Goal: Information Seeking & Learning: Find specific fact

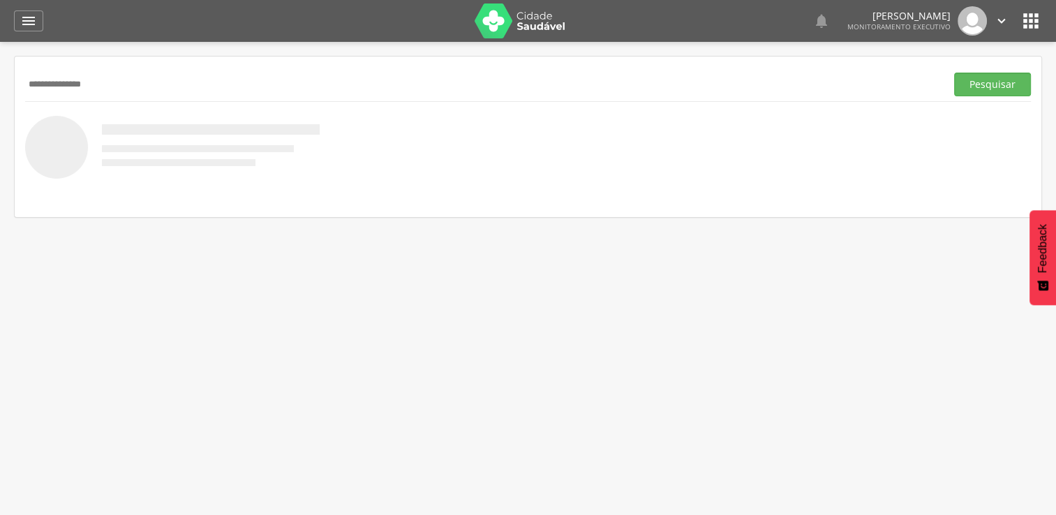
click at [954, 73] on button "Pesquisar" at bounding box center [992, 85] width 77 height 24
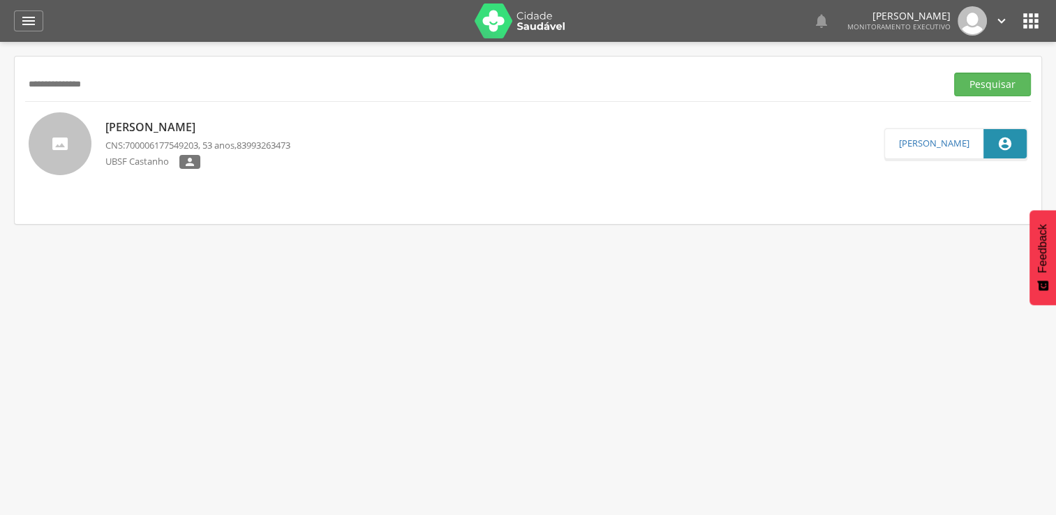
click at [161, 90] on input "**********" at bounding box center [482, 85] width 915 height 24
type input "*"
type input "**********"
click at [954, 73] on button "Pesquisar" at bounding box center [992, 85] width 77 height 24
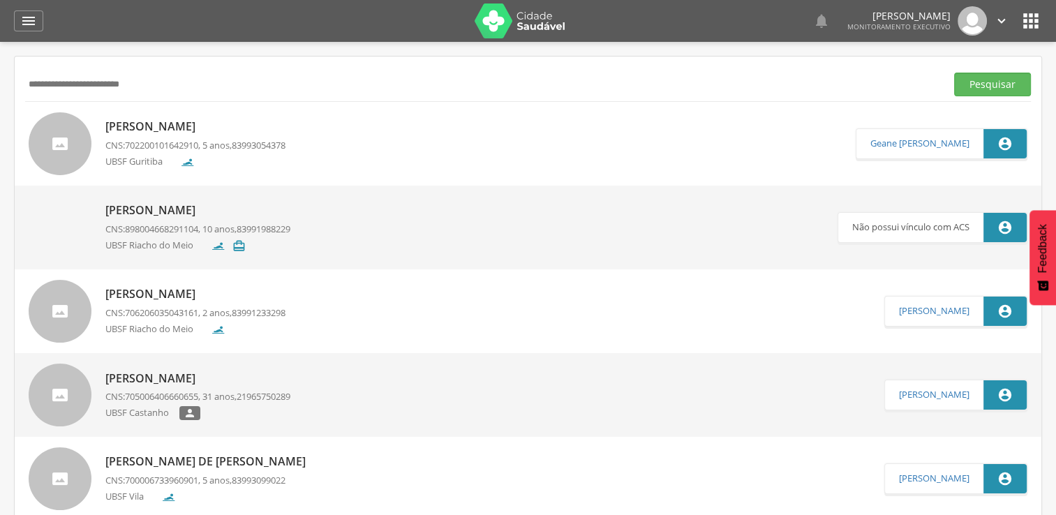
click at [323, 135] on link "[PERSON_NAME] CNS: 702200101642910 , 5 anos, 83993054378 UBSF Guritiba" at bounding box center [442, 143] width 827 height 63
type input "**********"
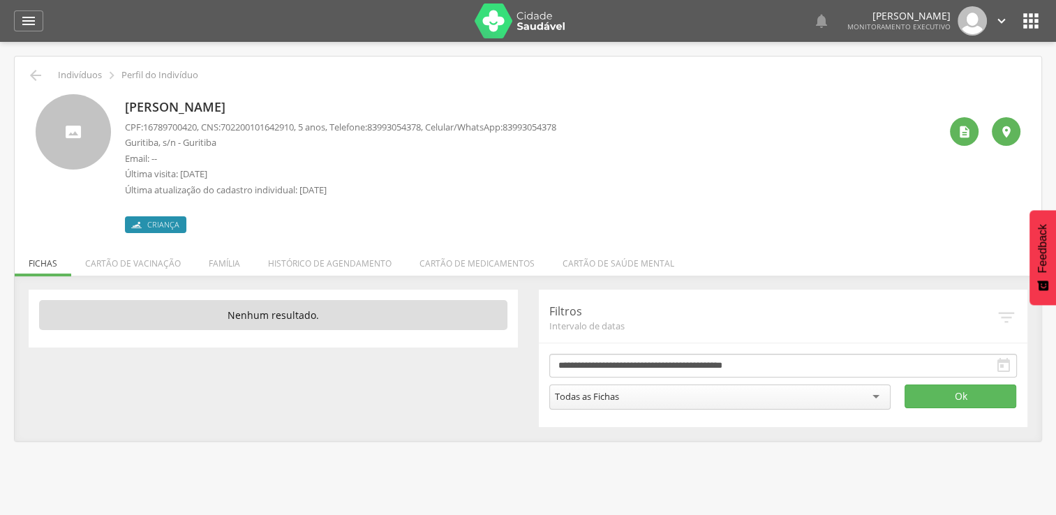
click at [228, 126] on p "CPF: 16789700420 , CNS: [PHONE_NUMBER] , 5 anos, Telefone: [PHONE_NUMBER] , Cel…" at bounding box center [340, 127] width 431 height 13
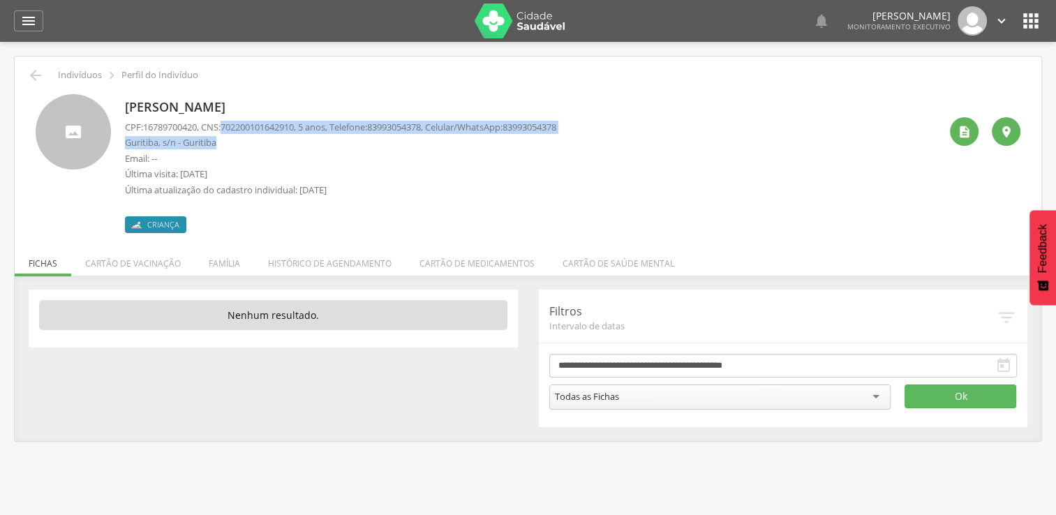
drag, startPoint x: 228, startPoint y: 126, endPoint x: 283, endPoint y: 135, distance: 56.0
click at [283, 135] on div "CPF: 16789700420 , CNS: [PHONE_NUMBER] , 5 anos, Telefone: [PHONE_NUMBER] , Cel…" at bounding box center [340, 162] width 431 height 83
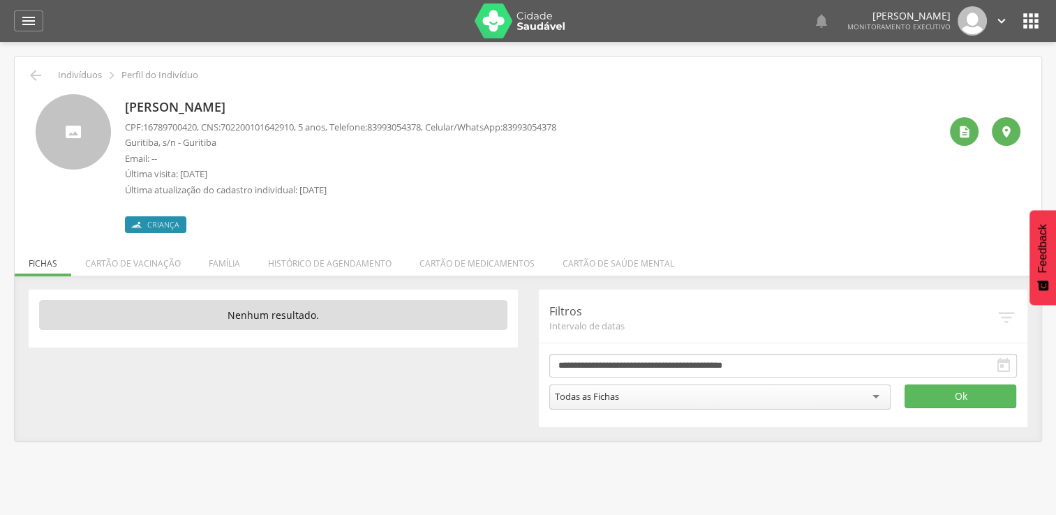
drag, startPoint x: 283, startPoint y: 135, endPoint x: 273, endPoint y: 153, distance: 20.0
click at [293, 158] on p "Email: --" at bounding box center [340, 158] width 431 height 13
drag, startPoint x: 230, startPoint y: 126, endPoint x: 307, endPoint y: 128, distance: 76.8
click at [307, 128] on p "CPF: 16789700420 , CNS: [PHONE_NUMBER] , 5 anos, Telefone: [PHONE_NUMBER] , Cel…" at bounding box center [340, 127] width 431 height 13
copy span "702200101642910"
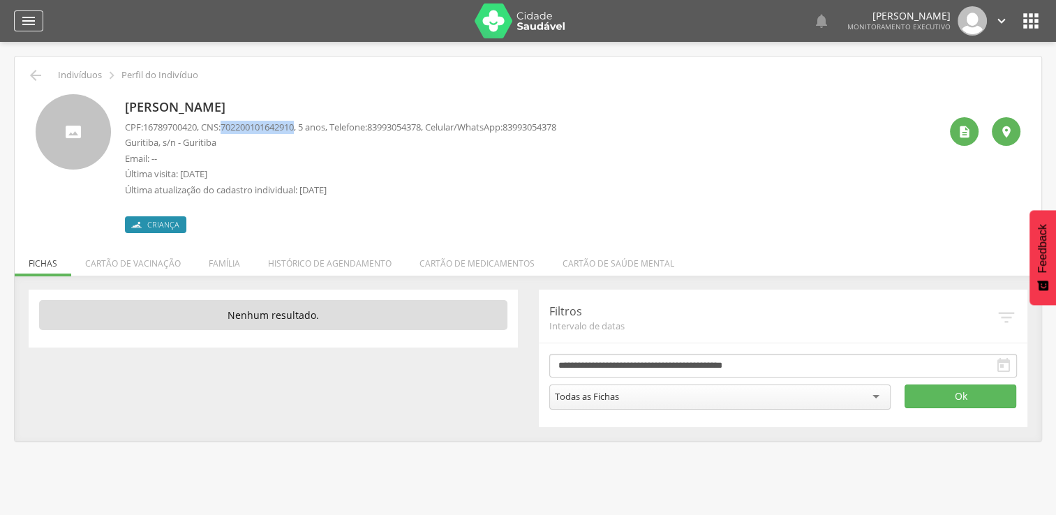
click at [28, 13] on icon "" at bounding box center [28, 21] width 17 height 17
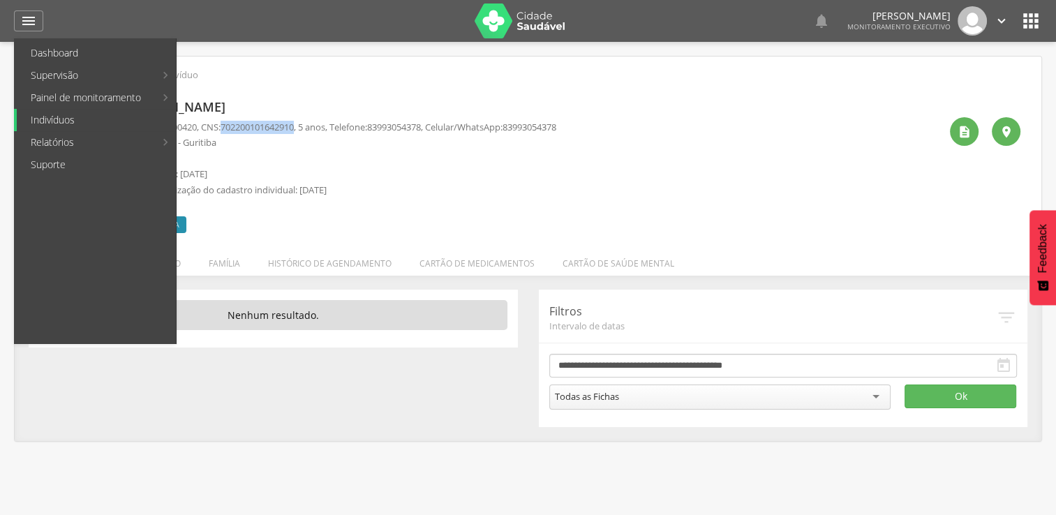
click at [67, 119] on link "Indivíduos" at bounding box center [96, 120] width 159 height 22
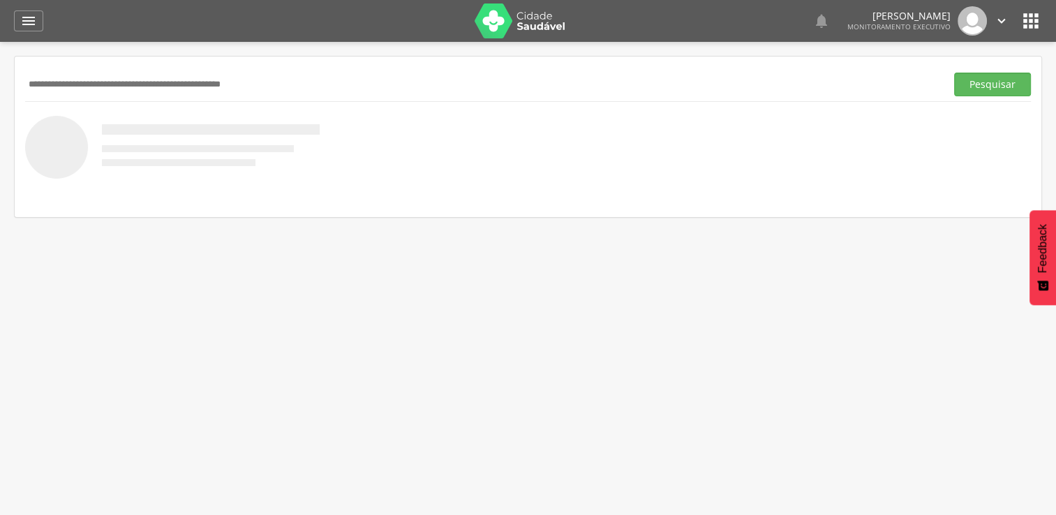
click at [125, 81] on input "text" at bounding box center [482, 85] width 915 height 24
type input "*"
click at [954, 73] on button "Pesquisar" at bounding box center [992, 85] width 77 height 24
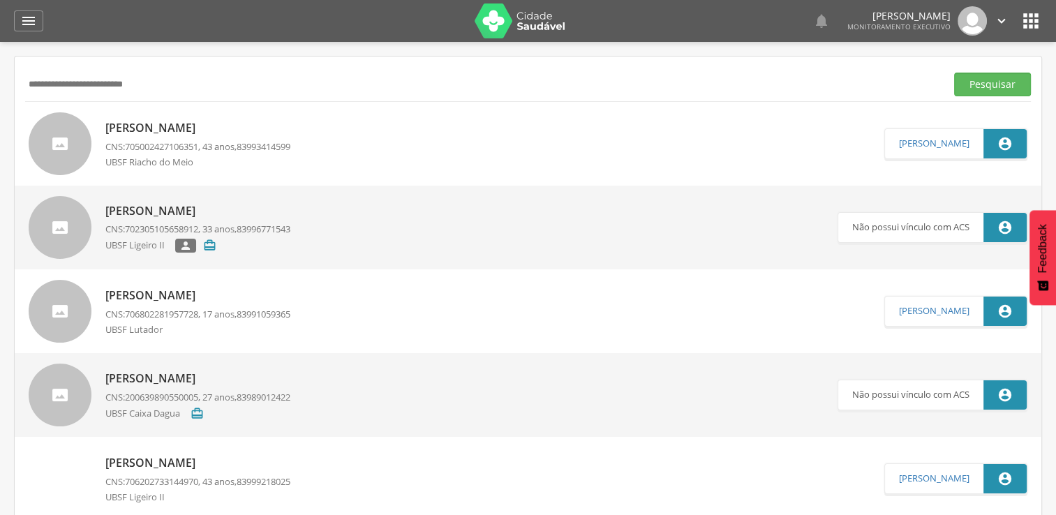
click at [223, 165] on div "UBSF Riacho do Meio" at bounding box center [197, 164] width 185 height 16
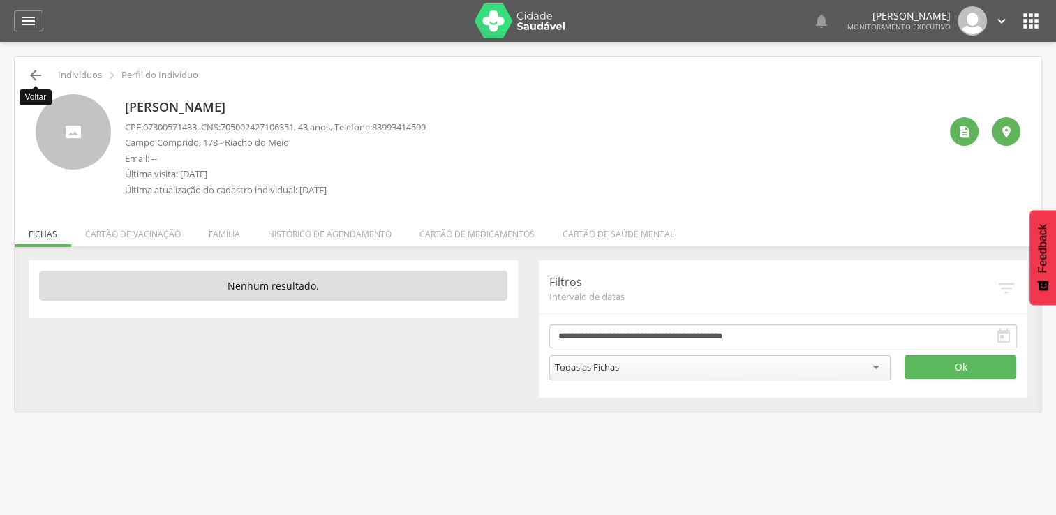
click at [31, 71] on icon "" at bounding box center [35, 75] width 17 height 17
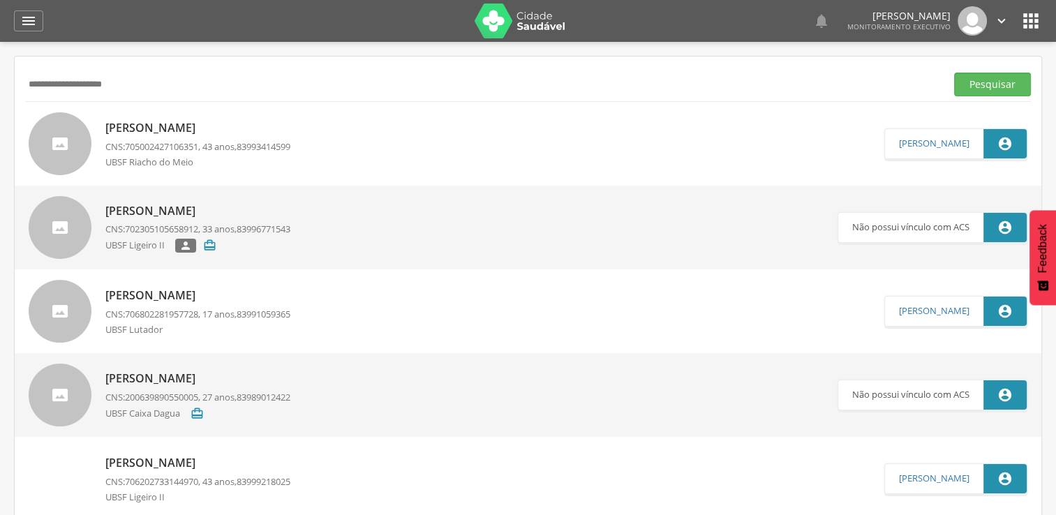
click at [954, 73] on button "Pesquisar" at bounding box center [992, 85] width 77 height 24
type input "*"
click at [202, 90] on input "text" at bounding box center [482, 85] width 915 height 24
type input "**********"
click at [954, 73] on button "Pesquisar" at bounding box center [992, 85] width 77 height 24
